Goal: Information Seeking & Learning: Learn about a topic

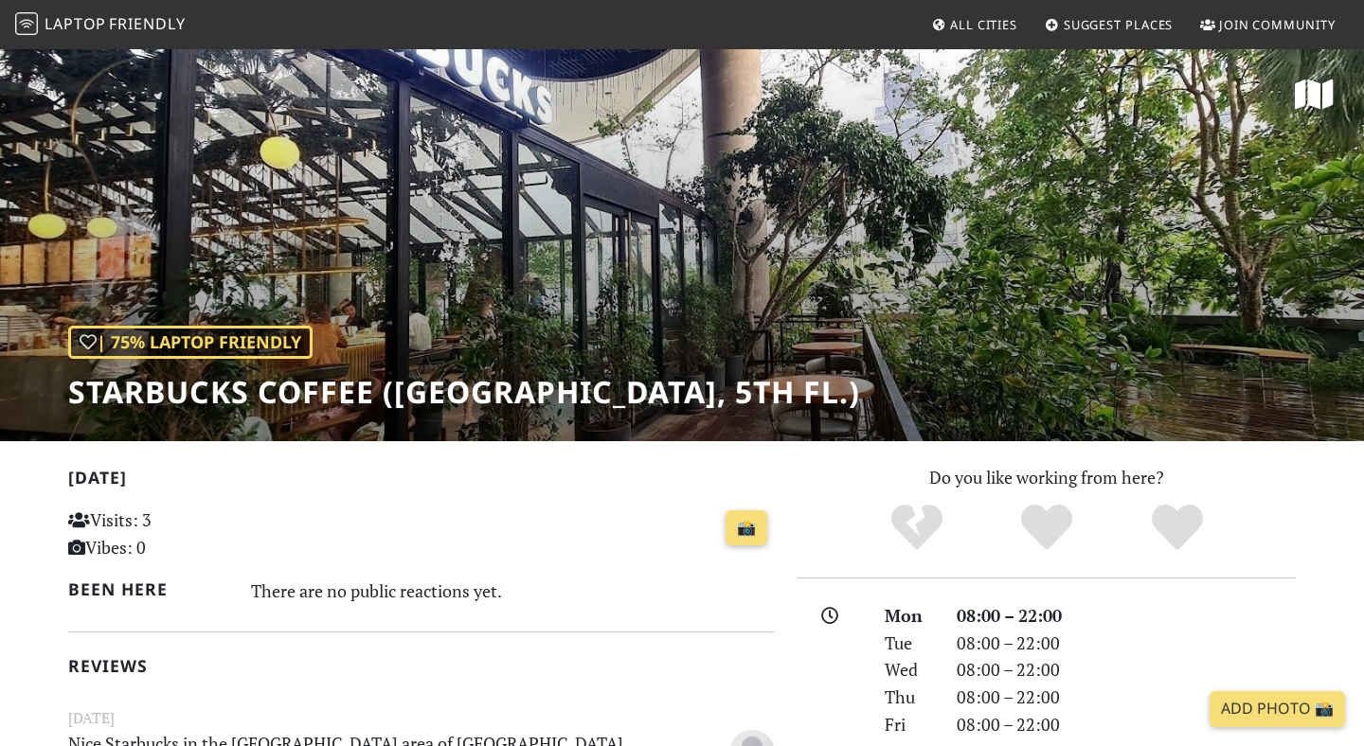
scroll to position [1198, 0]
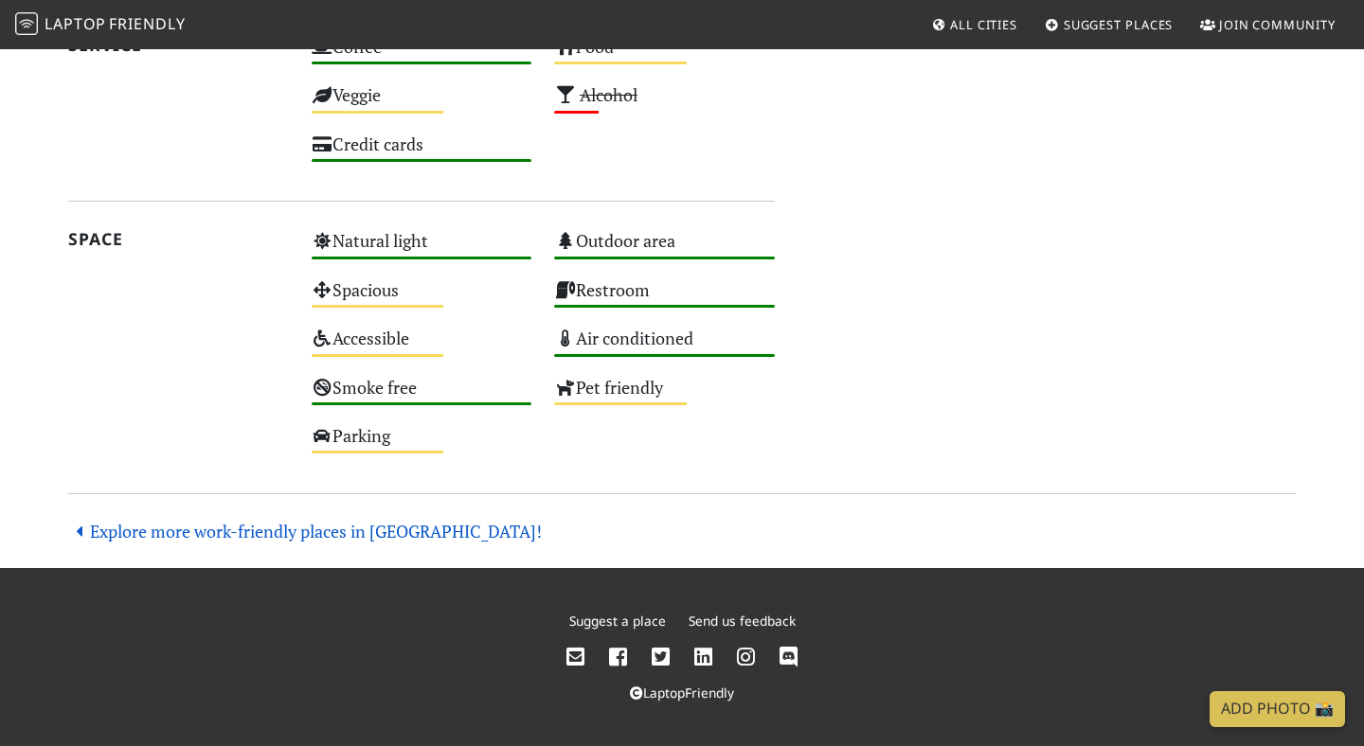
click at [228, 526] on link "Explore more work-friendly places in [GEOGRAPHIC_DATA]!" at bounding box center [305, 531] width 474 height 23
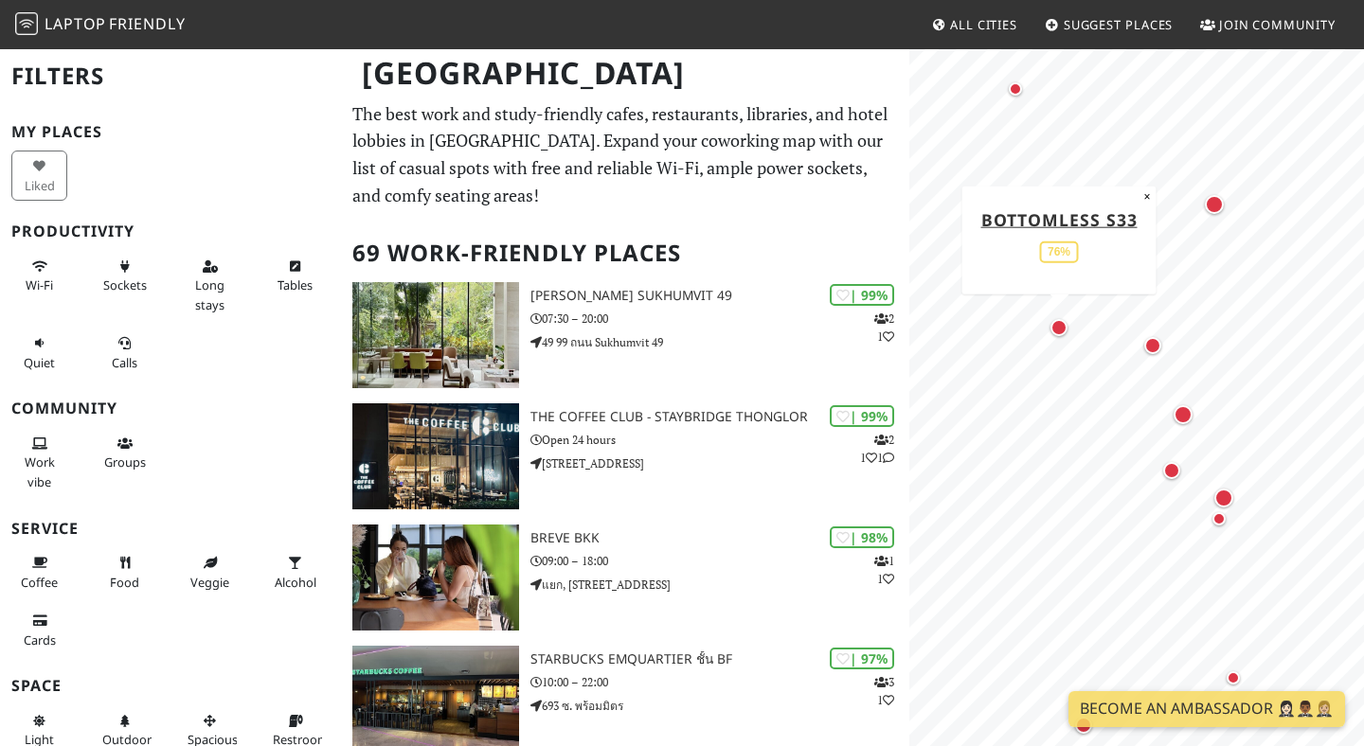
click at [1066, 328] on div "Map marker" at bounding box center [1058, 327] width 17 height 17
click at [1152, 351] on div "Map marker" at bounding box center [1152, 345] width 17 height 17
click at [1216, 206] on div "Map marker" at bounding box center [1214, 204] width 19 height 19
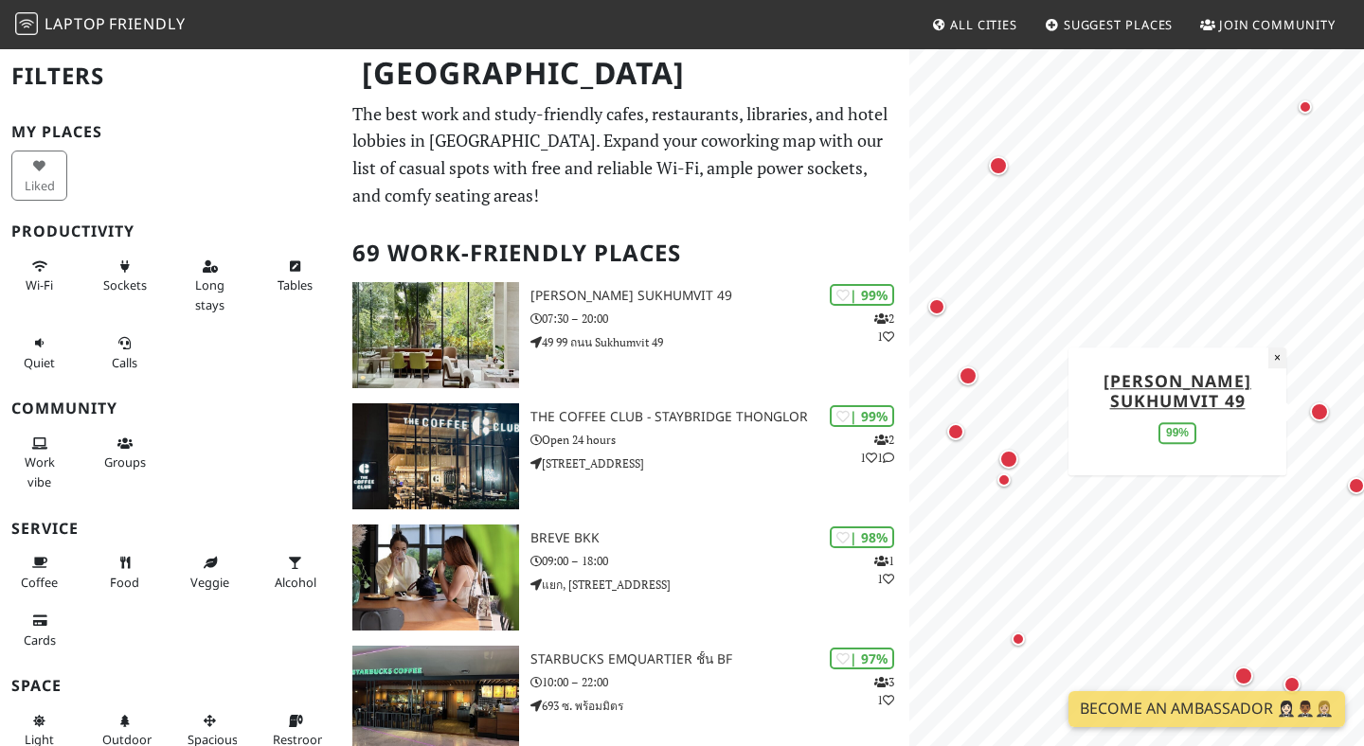
click at [1280, 356] on button "×" at bounding box center [1277, 358] width 18 height 21
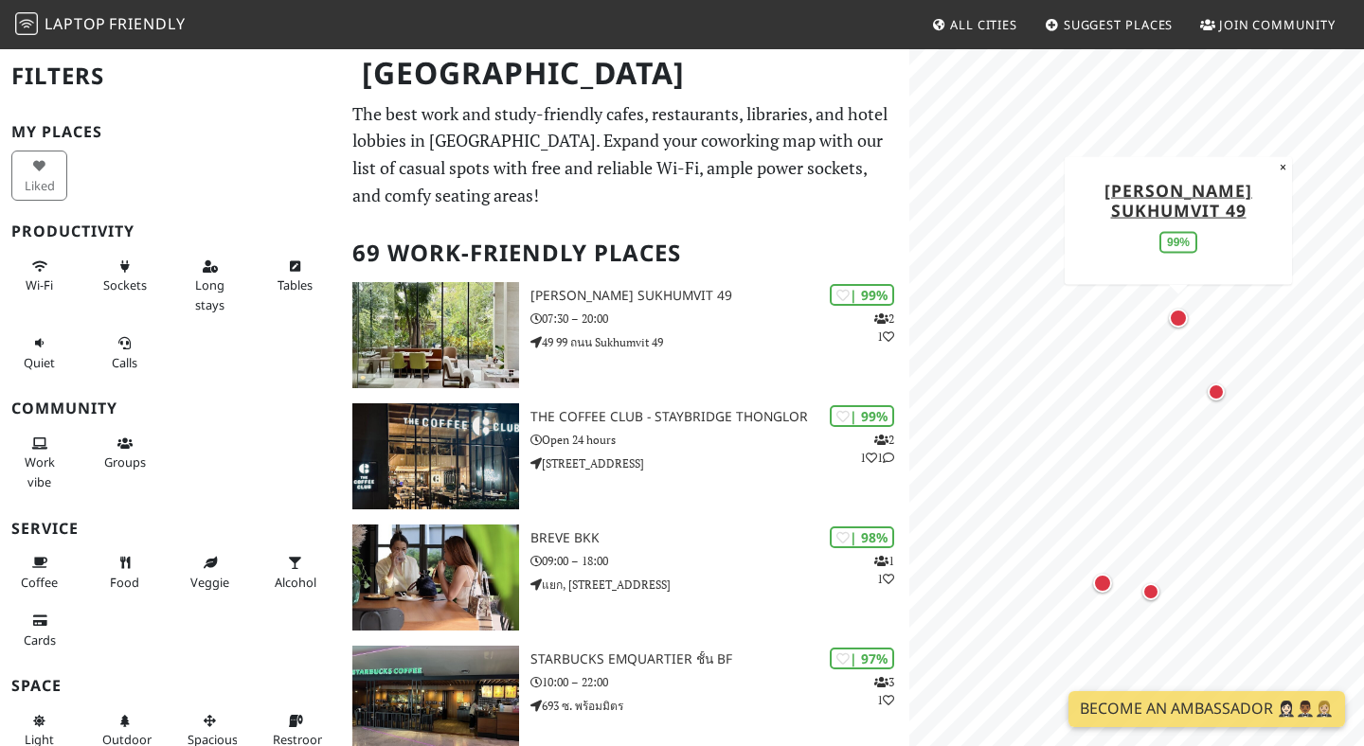
click at [1178, 313] on div "Map marker" at bounding box center [1178, 318] width 19 height 19
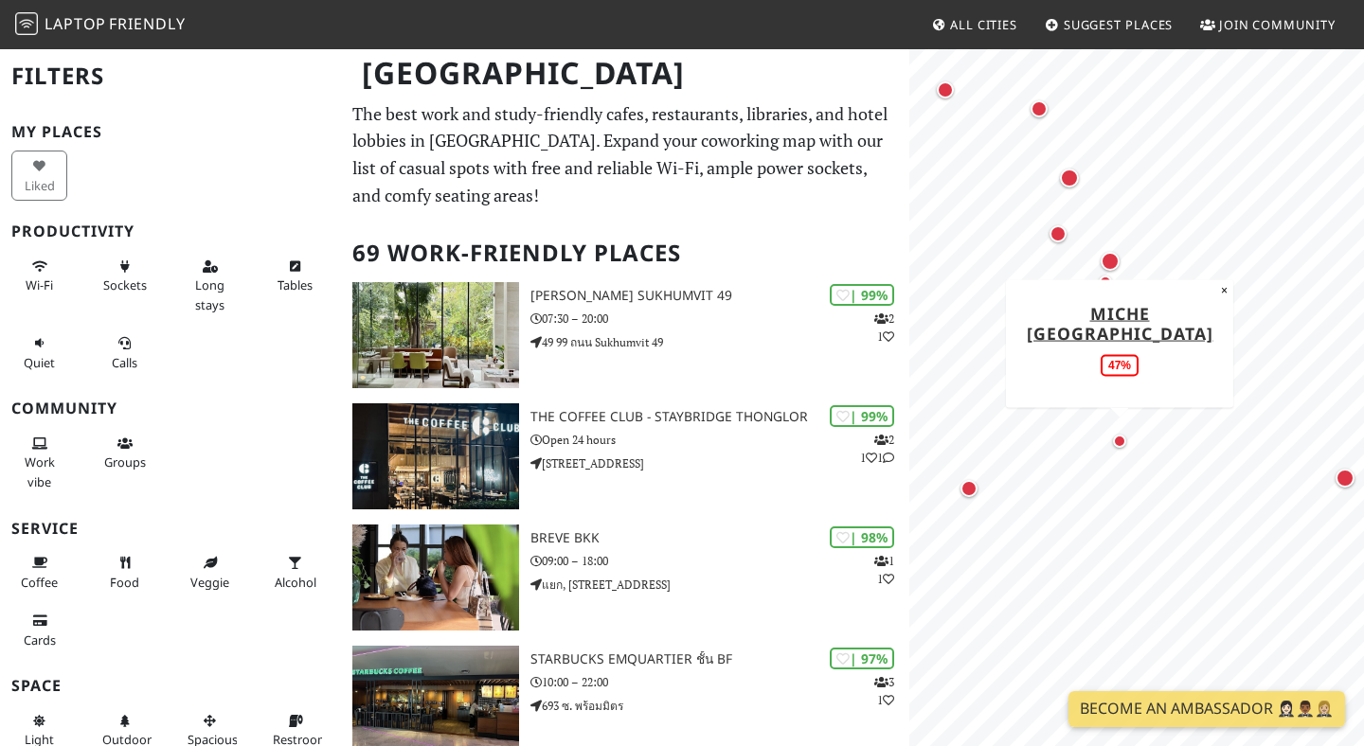
click at [1122, 444] on div "Map marker" at bounding box center [1119, 441] width 13 height 13
click at [1337, 480] on div "Map marker" at bounding box center [1345, 478] width 19 height 19
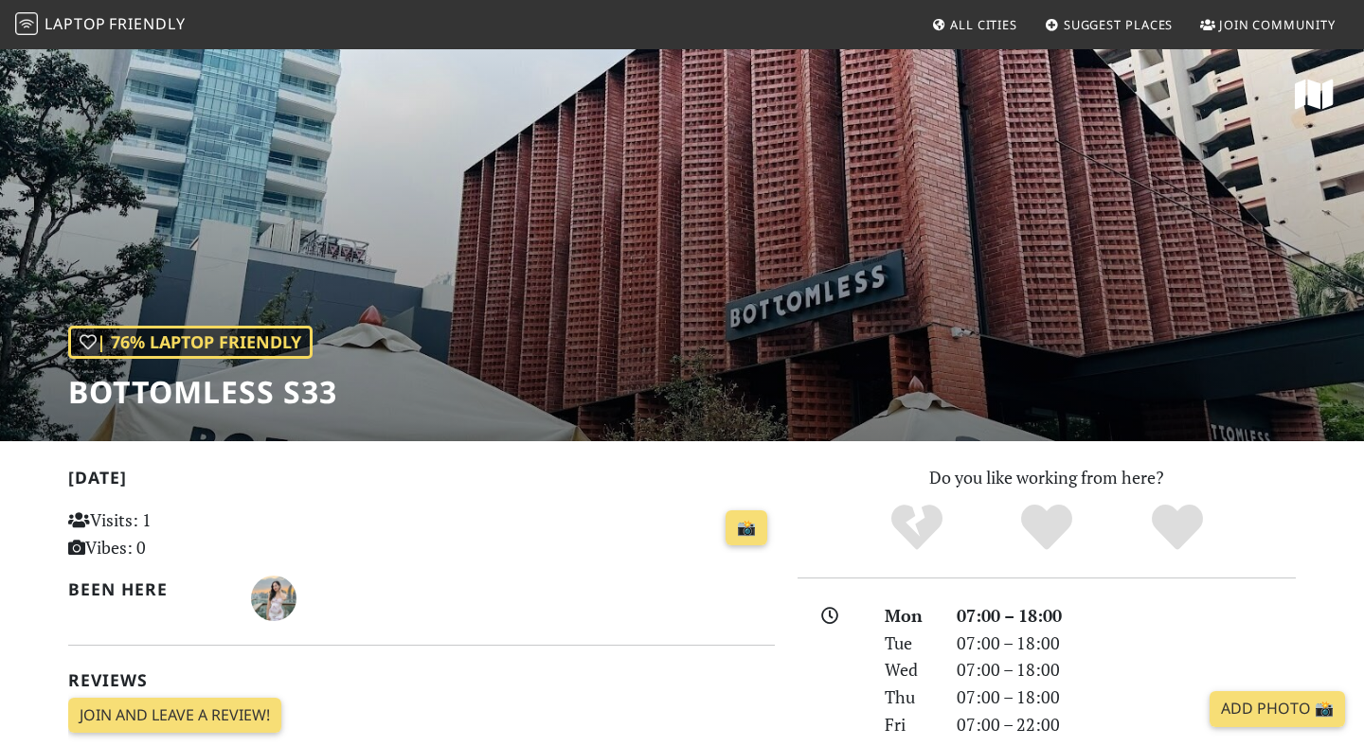
click at [852, 290] on div "| 76% Laptop Friendly Bottomless S33" at bounding box center [682, 244] width 1364 height 394
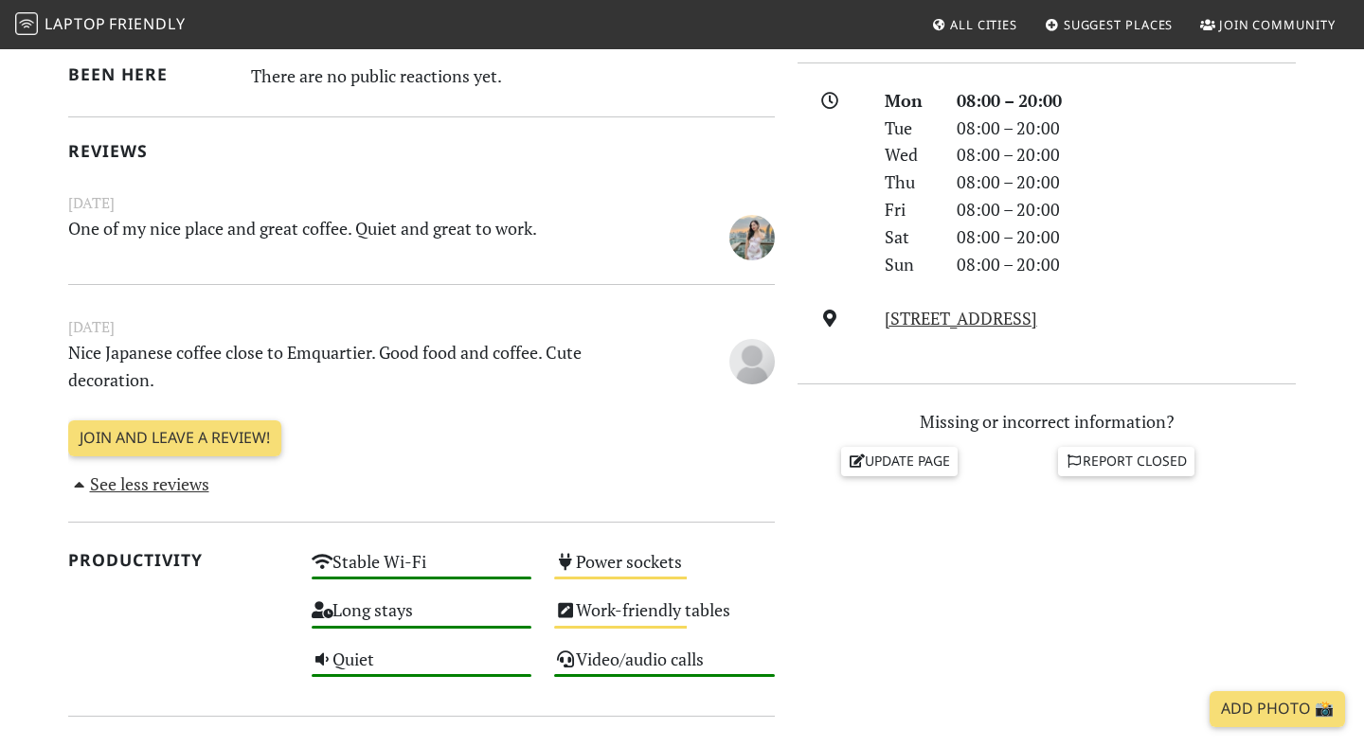
scroll to position [763, 0]
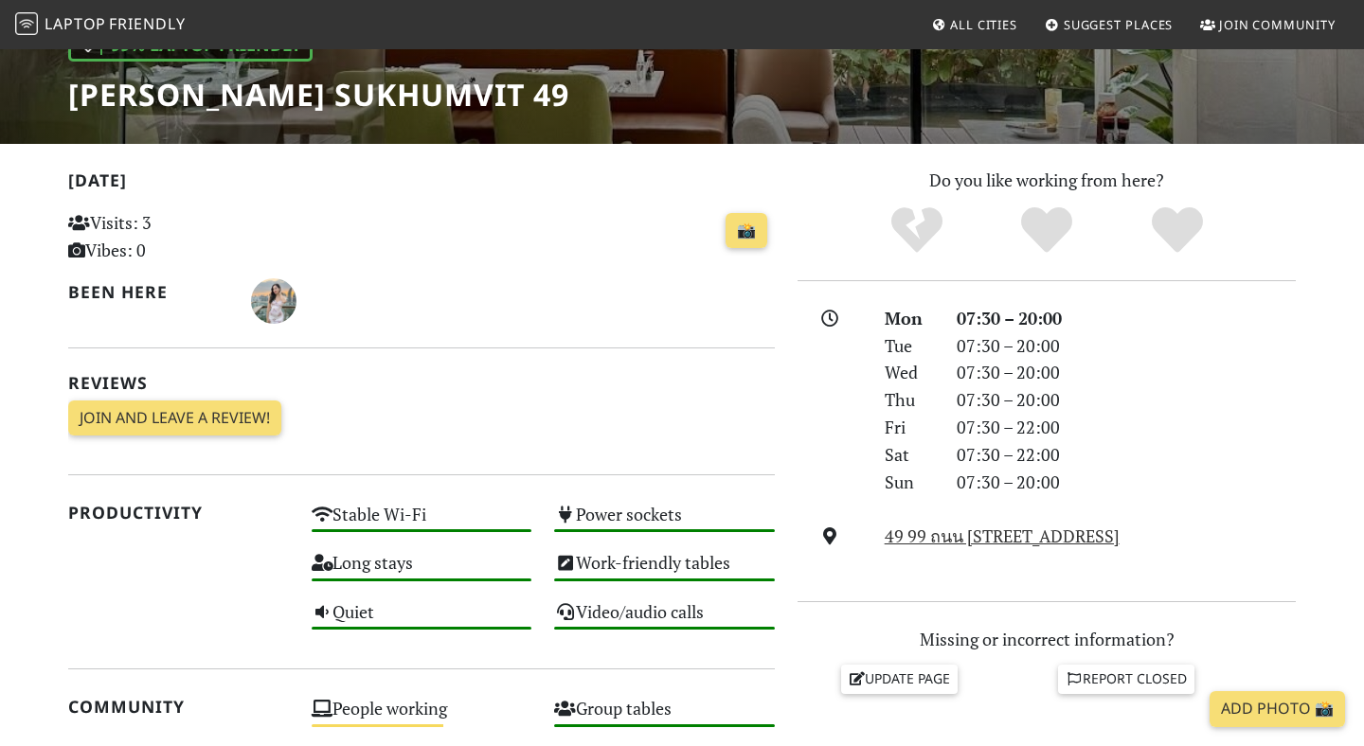
scroll to position [234, 0]
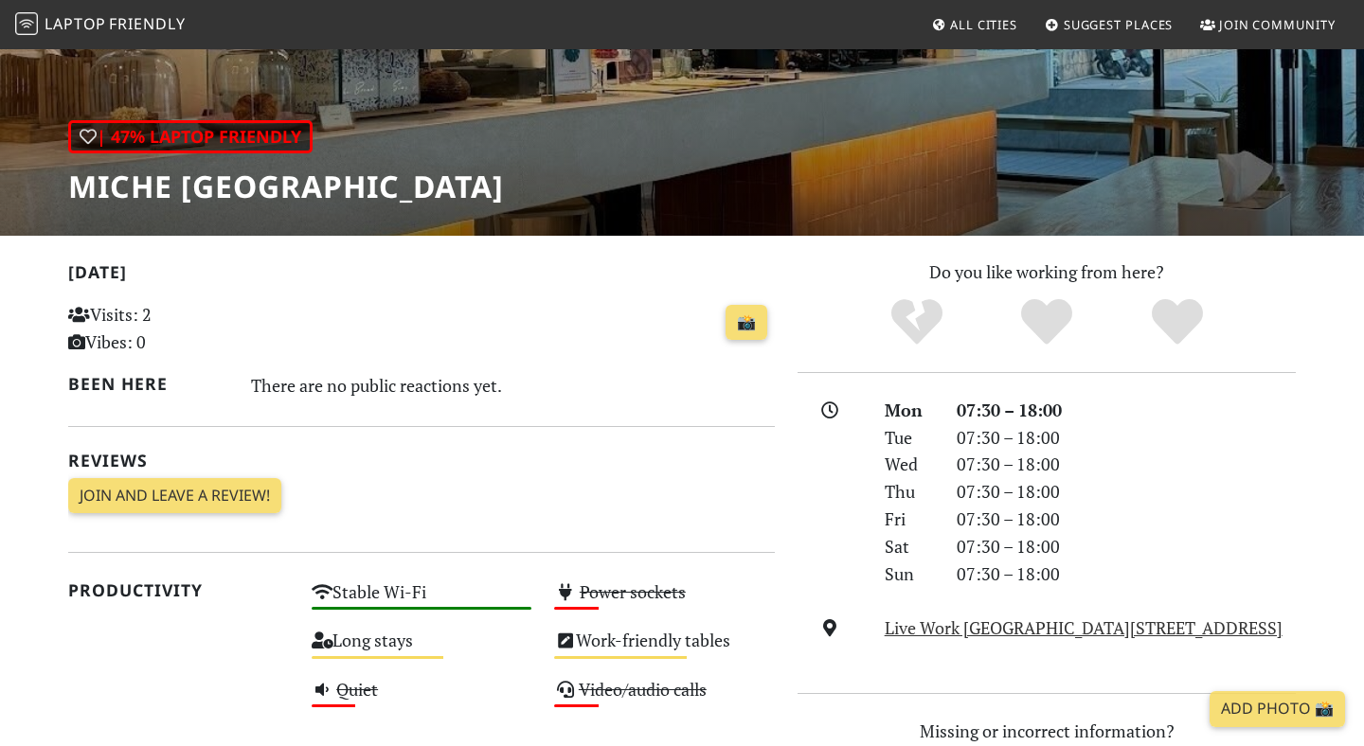
scroll to position [229, 0]
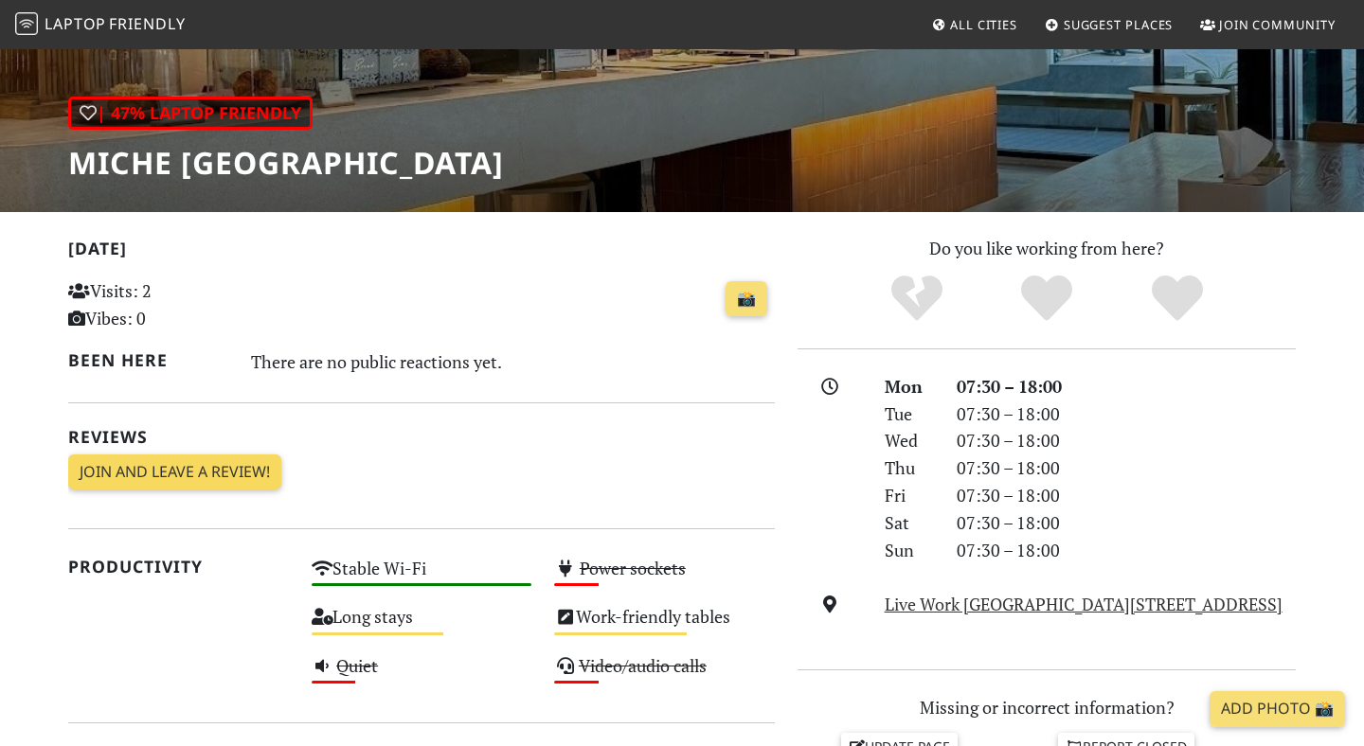
click at [212, 472] on link "Join and leave a review!" at bounding box center [174, 473] width 213 height 36
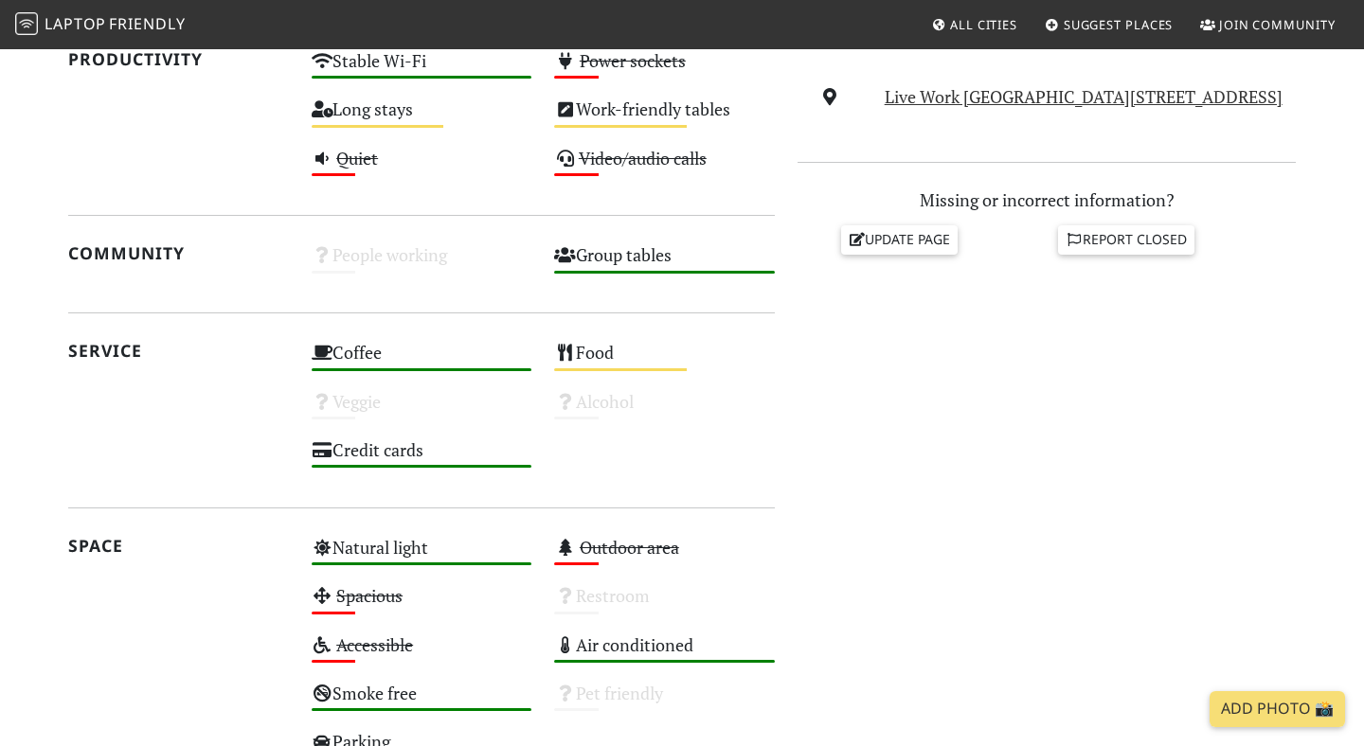
scroll to position [960, 0]
